Goal: Information Seeking & Learning: Learn about a topic

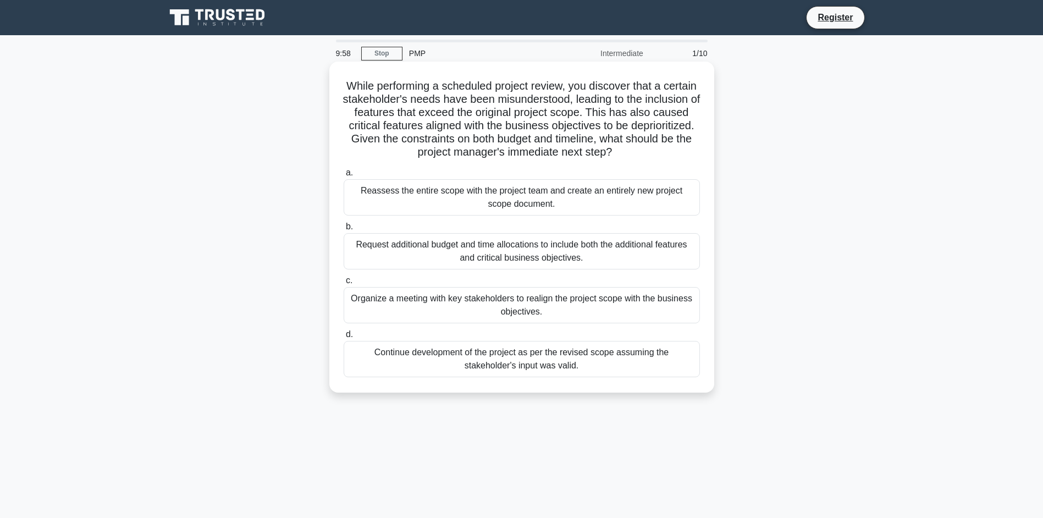
click at [481, 136] on h5 "While performing a scheduled project review, you discover that a certain stakeh…" at bounding box center [521, 119] width 358 height 80
click at [516, 208] on div "Reassess the entire scope with the project team and create an entirely new proj…" at bounding box center [521, 197] width 356 height 36
click at [343, 176] on input "a. Reassess the entire scope with the project team and create an entirely new p…" at bounding box center [343, 172] width 0 height 7
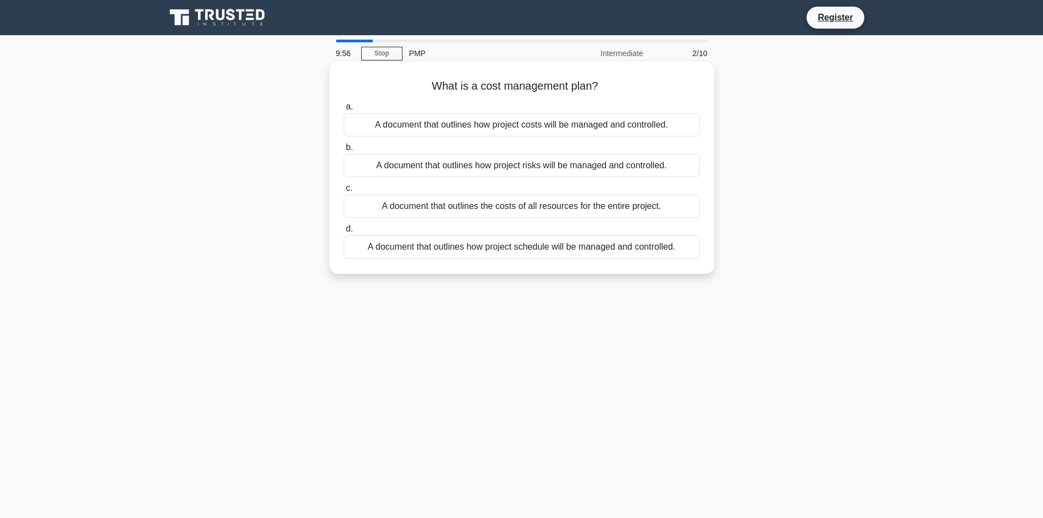
click at [478, 131] on div "A document that outlines how project costs will be managed and controlled." at bounding box center [521, 124] width 356 height 23
click at [343, 110] on input "a. A document that outlines how project costs will be managed and controlled." at bounding box center [343, 106] width 0 height 7
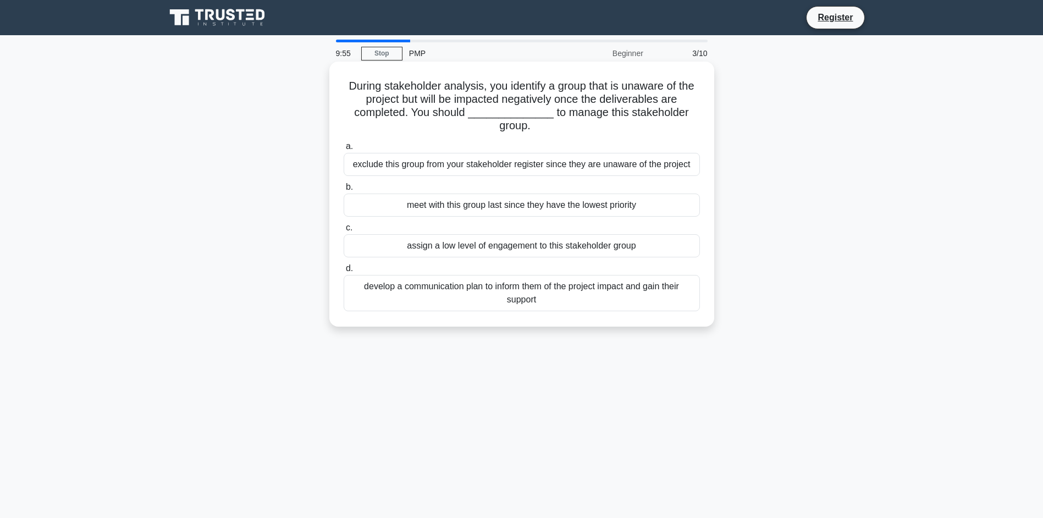
click at [480, 162] on div "exclude this group from your stakeholder register since they are unaware of the…" at bounding box center [521, 164] width 356 height 23
click at [343, 150] on input "a. exclude this group from your stakeholder register since they are unaware of …" at bounding box center [343, 146] width 0 height 7
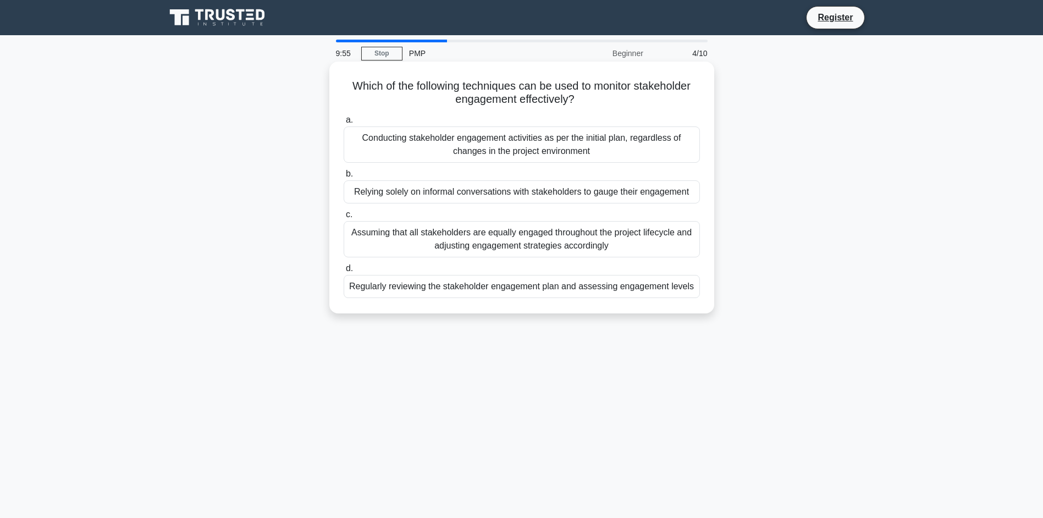
click at [486, 182] on div "Relying solely on informal conversations with stakeholders to gauge their engag…" at bounding box center [521, 191] width 356 height 23
click at [343, 178] on input "b. Relying solely on informal conversations with stakeholders to gauge their en…" at bounding box center [343, 173] width 0 height 7
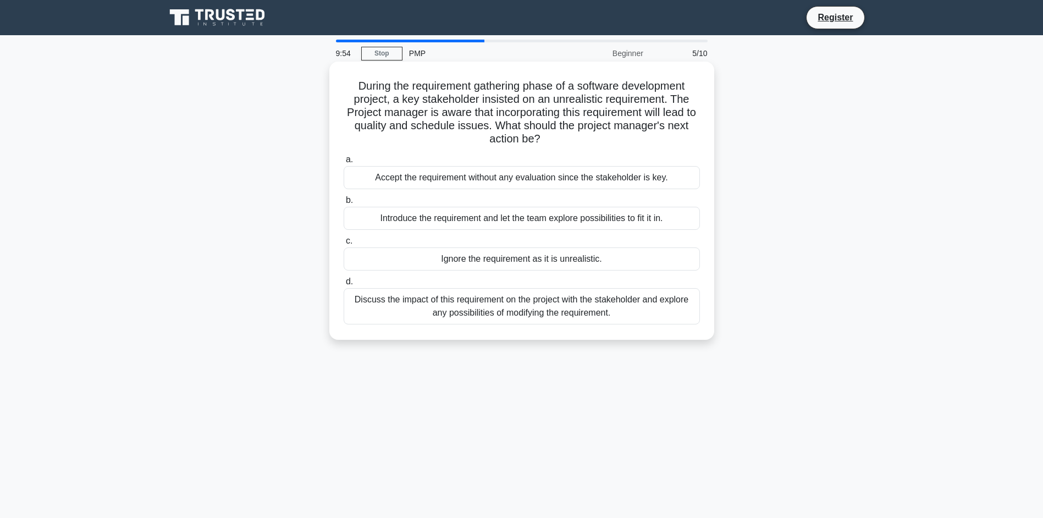
click at [486, 183] on div "Accept the requirement without any evaluation since the stakeholder is key." at bounding box center [521, 177] width 356 height 23
click at [343, 163] on input "a. Accept the requirement without any evaluation since the stakeholder is key." at bounding box center [343, 159] width 0 height 7
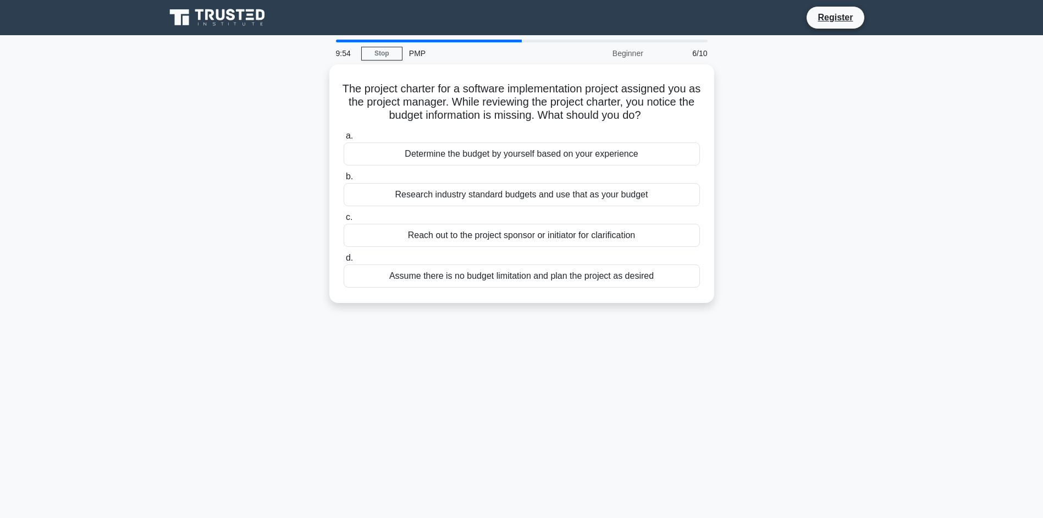
click at [486, 183] on div "Research industry standard budgets and use that as your budget" at bounding box center [521, 194] width 356 height 23
click at [343, 180] on input "b. Research industry standard budgets and use that as your budget" at bounding box center [343, 176] width 0 height 7
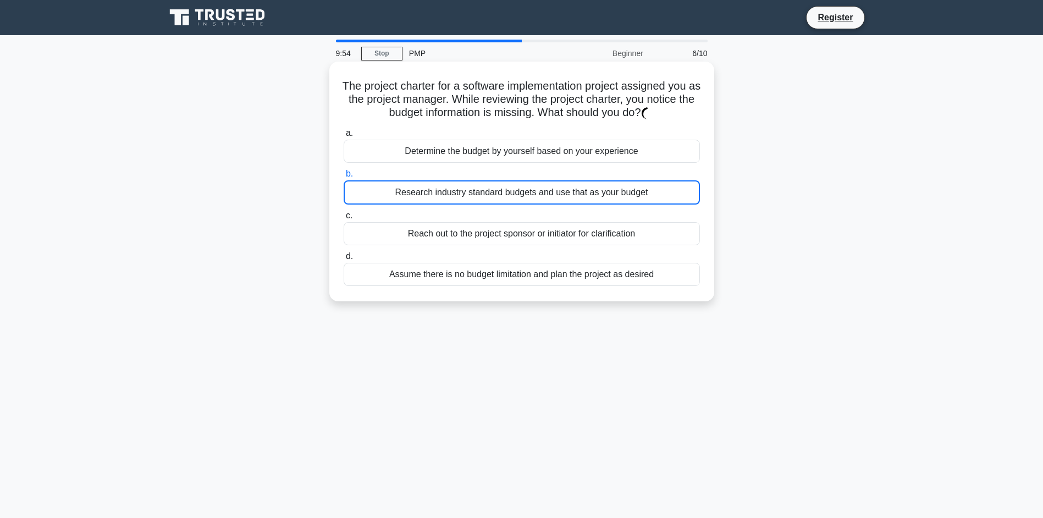
click at [486, 183] on div "Research industry standard budgets and use that as your budget" at bounding box center [521, 192] width 356 height 24
click at [343, 178] on input "b. Research industry standard budgets and use that as your budget" at bounding box center [343, 173] width 0 height 7
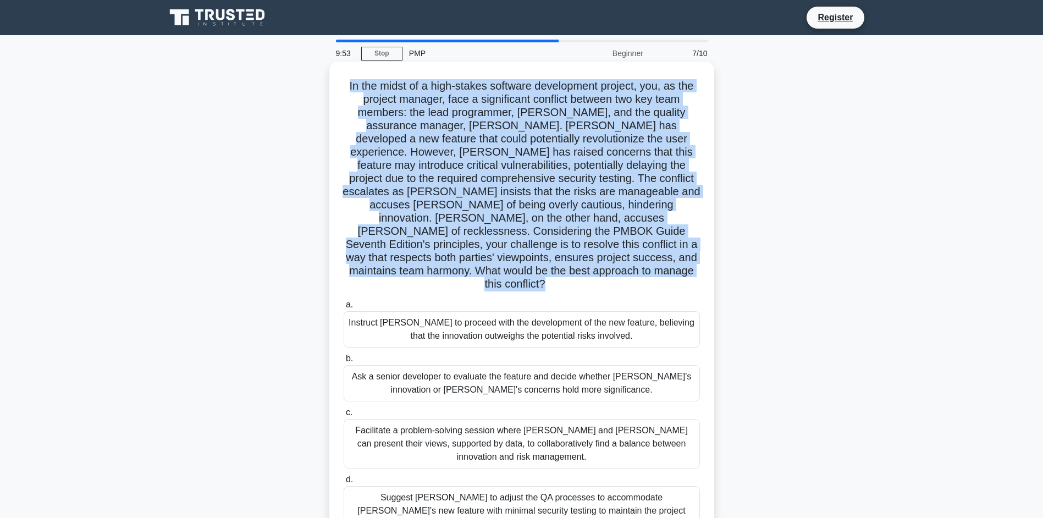
click at [486, 183] on h5 "In the midst of a high-stakes software development project, you, as the project…" at bounding box center [521, 185] width 358 height 212
drag, startPoint x: 486, startPoint y: 183, endPoint x: 509, endPoint y: 292, distance: 111.2
click at [509, 311] on div "Instruct Alan to proceed with the development of the new feature, believing tha…" at bounding box center [521, 329] width 356 height 36
click at [343, 301] on input "a. Instruct Alan to proceed with the development of the new feature, believing …" at bounding box center [343, 304] width 0 height 7
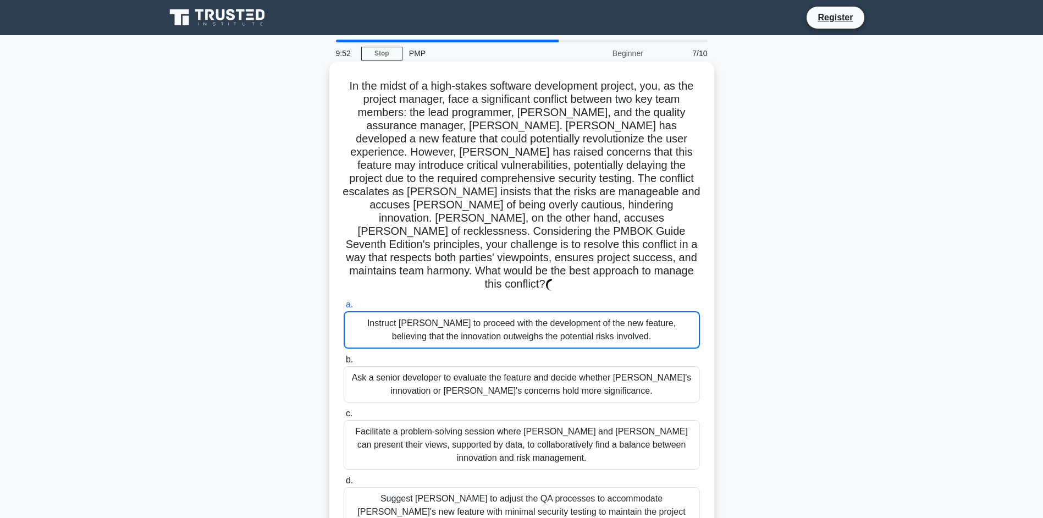
click at [509, 311] on div "Instruct Alan to proceed with the development of the new feature, believing tha…" at bounding box center [521, 329] width 356 height 37
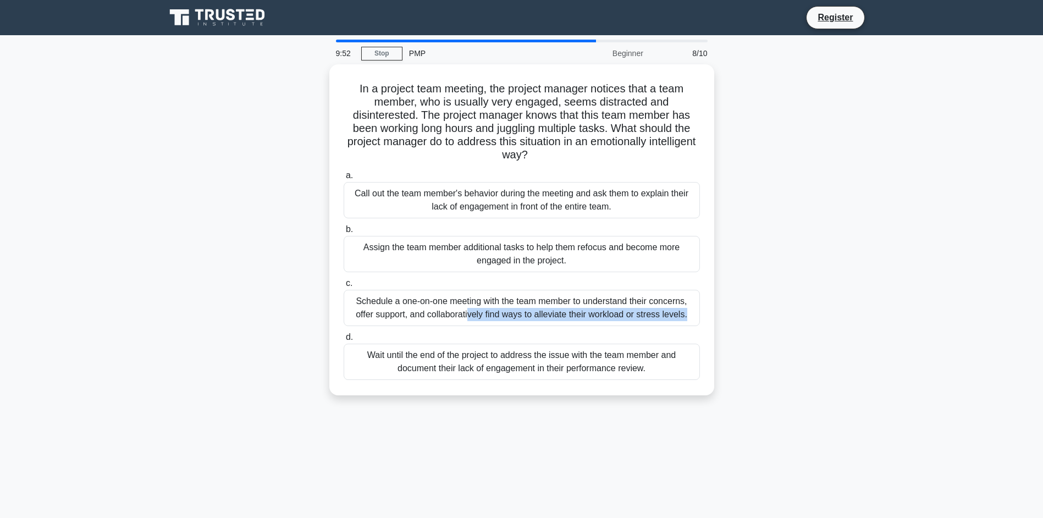
click at [509, 292] on div "Schedule a one-on-one meeting with the team member to understand their concerns…" at bounding box center [521, 308] width 356 height 36
click at [343, 287] on input "c. Schedule a one-on-one meeting with the team member to understand their conce…" at bounding box center [343, 283] width 0 height 7
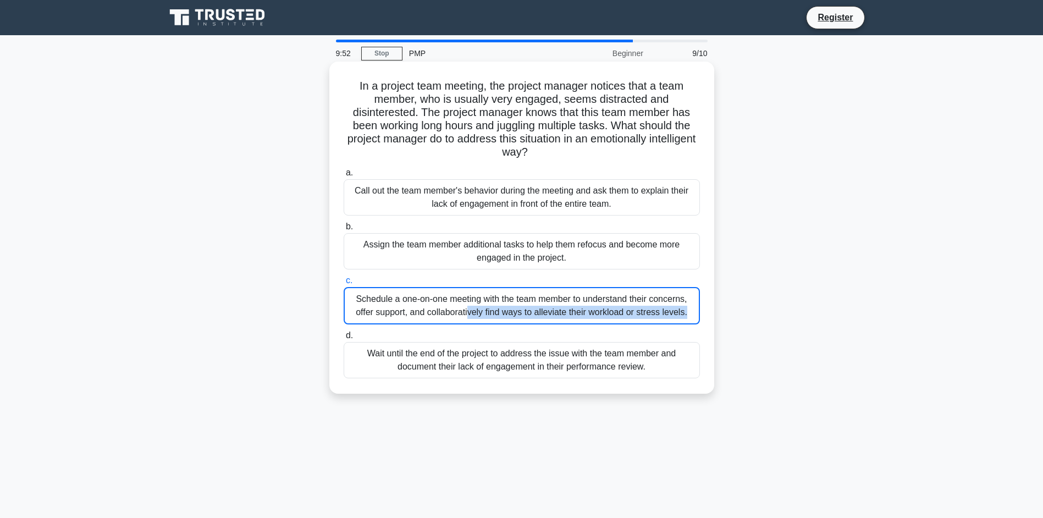
click at [509, 292] on div "Schedule a one-on-one meeting with the team member to understand their concerns…" at bounding box center [521, 305] width 356 height 37
click at [343, 284] on input "c. Schedule a one-on-one meeting with the team member to understand their conce…" at bounding box center [343, 280] width 0 height 7
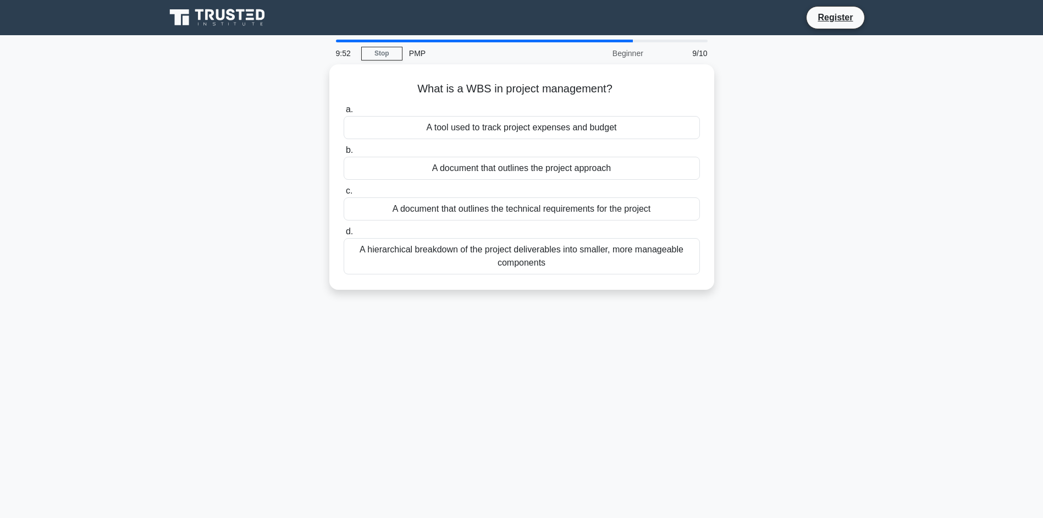
click at [509, 292] on div "What is a WBS in project management? .spinner_0XTQ{transform-origin:center;anim…" at bounding box center [521, 183] width 725 height 239
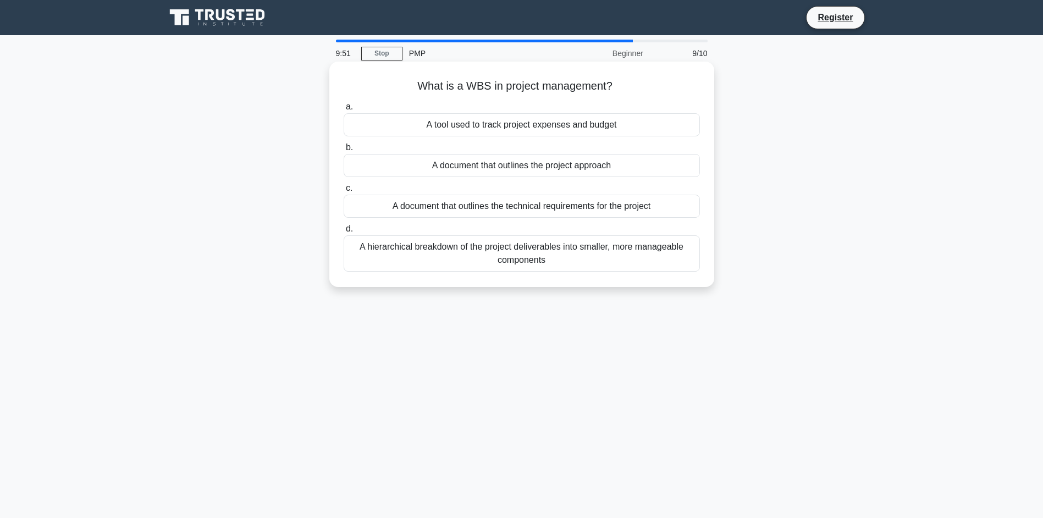
drag, startPoint x: 509, startPoint y: 292, endPoint x: 501, endPoint y: 254, distance: 38.9
click at [501, 254] on div "A hierarchical breakdown of the project deliverables into smaller, more managea…" at bounding box center [521, 253] width 356 height 36
click at [343, 232] on input "d. A hierarchical breakdown of the project deliverables into smaller, more mana…" at bounding box center [343, 228] width 0 height 7
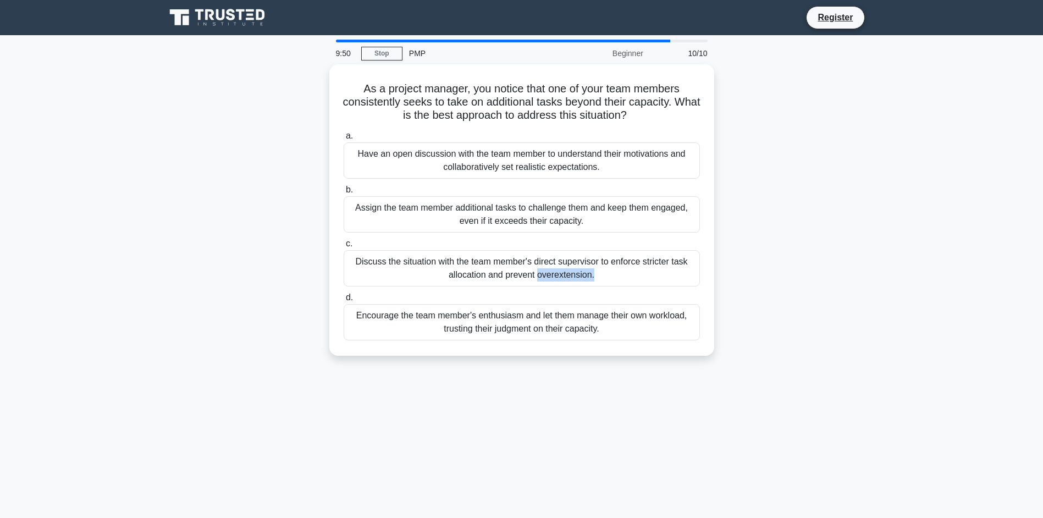
click at [501, 255] on div "Discuss the situation with the team member's direct supervisor to enforce stric…" at bounding box center [521, 268] width 356 height 36
click at [343, 247] on input "c. Discuss the situation with the team member's direct supervisor to enforce st…" at bounding box center [343, 243] width 0 height 7
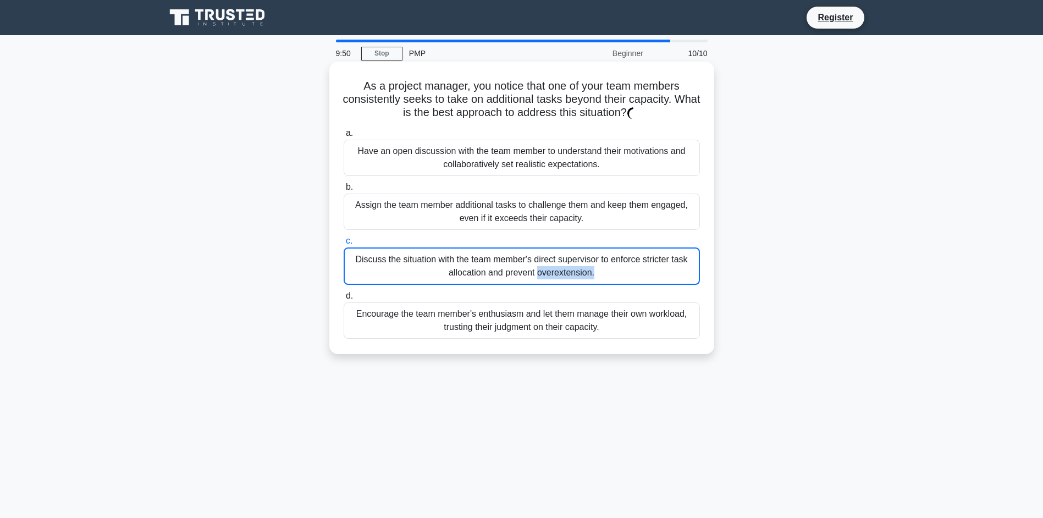
click at [501, 256] on div "Discuss the situation with the team member's direct supervisor to enforce stric…" at bounding box center [521, 265] width 356 height 37
click at [343, 245] on input "c. Discuss the situation with the team member's direct supervisor to enforce st…" at bounding box center [343, 240] width 0 height 7
click at [501, 257] on div "Discuss the situation with the team member's direct supervisor to enforce stric…" at bounding box center [521, 265] width 356 height 37
click at [343, 245] on input "c. Discuss the situation with the team member's direct supervisor to enforce st…" at bounding box center [343, 240] width 0 height 7
click at [501, 257] on div "Discuss the situation with the team member's direct supervisor to enforce stric…" at bounding box center [521, 265] width 356 height 37
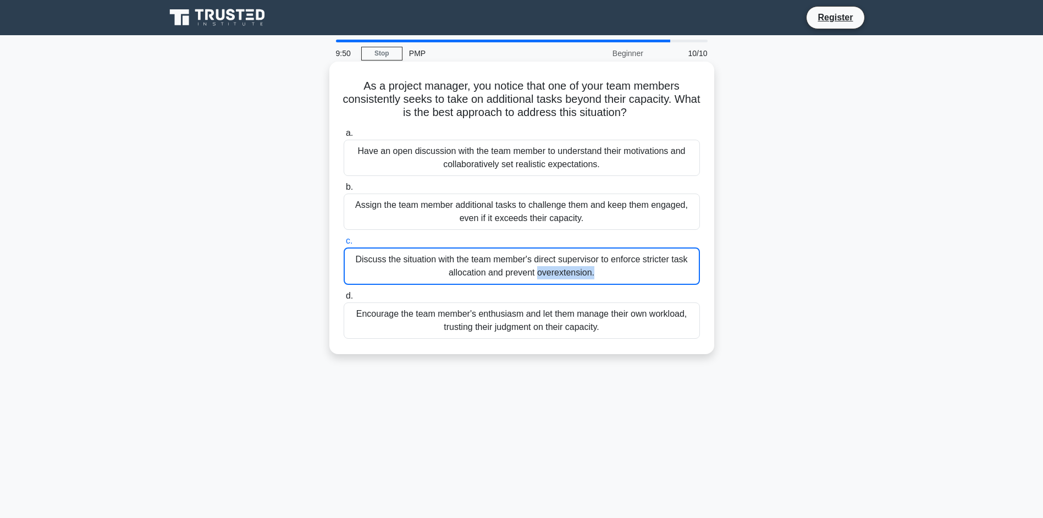
click at [343, 245] on input "c. Discuss the situation with the team member's direct supervisor to enforce st…" at bounding box center [343, 240] width 0 height 7
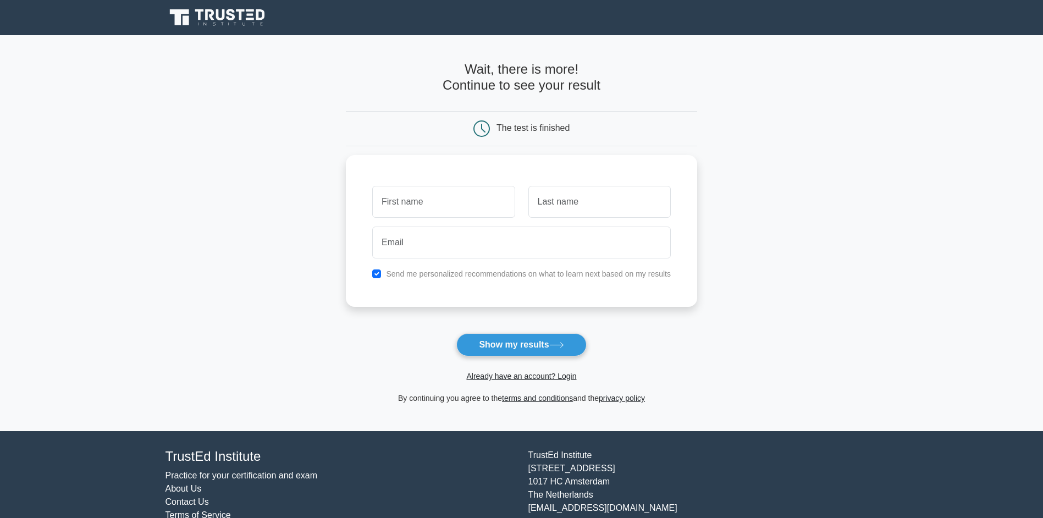
click at [464, 140] on div "The test is finished" at bounding box center [521, 128] width 351 height 35
